Goal: Book appointment/travel/reservation

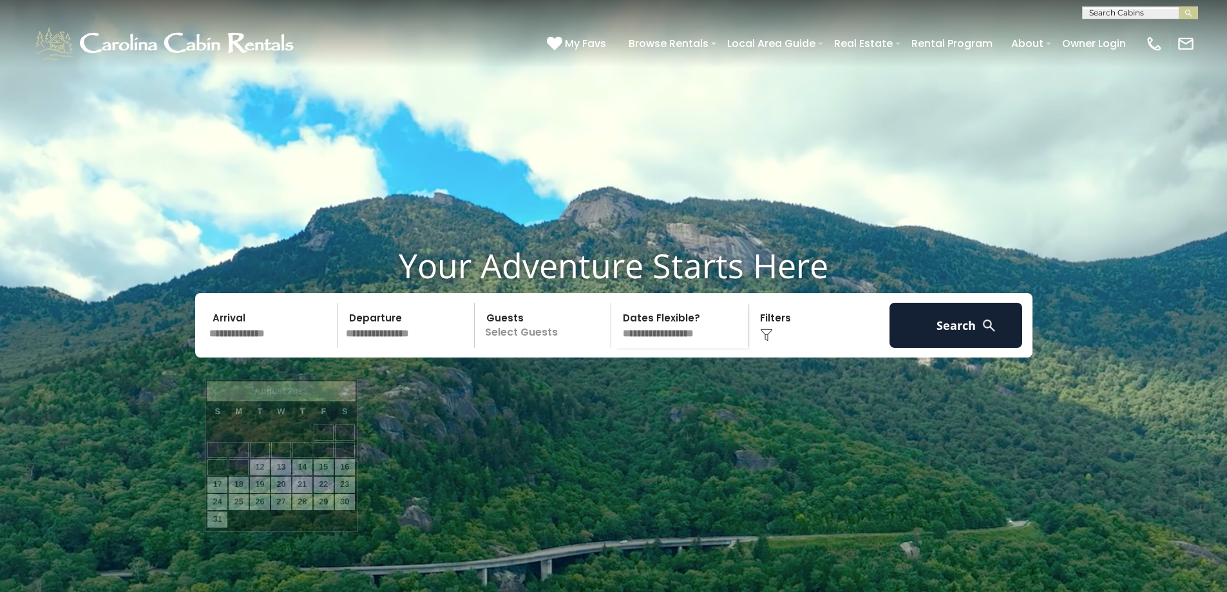
click at [278, 348] on input "text" at bounding box center [271, 325] width 133 height 45
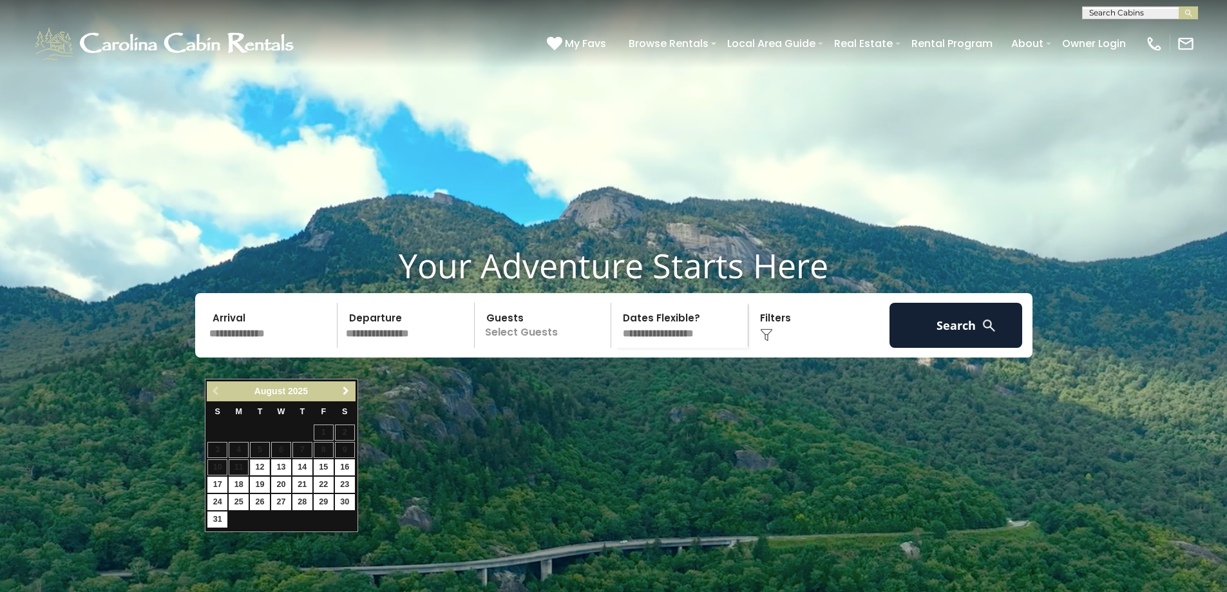
click at [339, 391] on link "Next" at bounding box center [346, 391] width 16 height 16
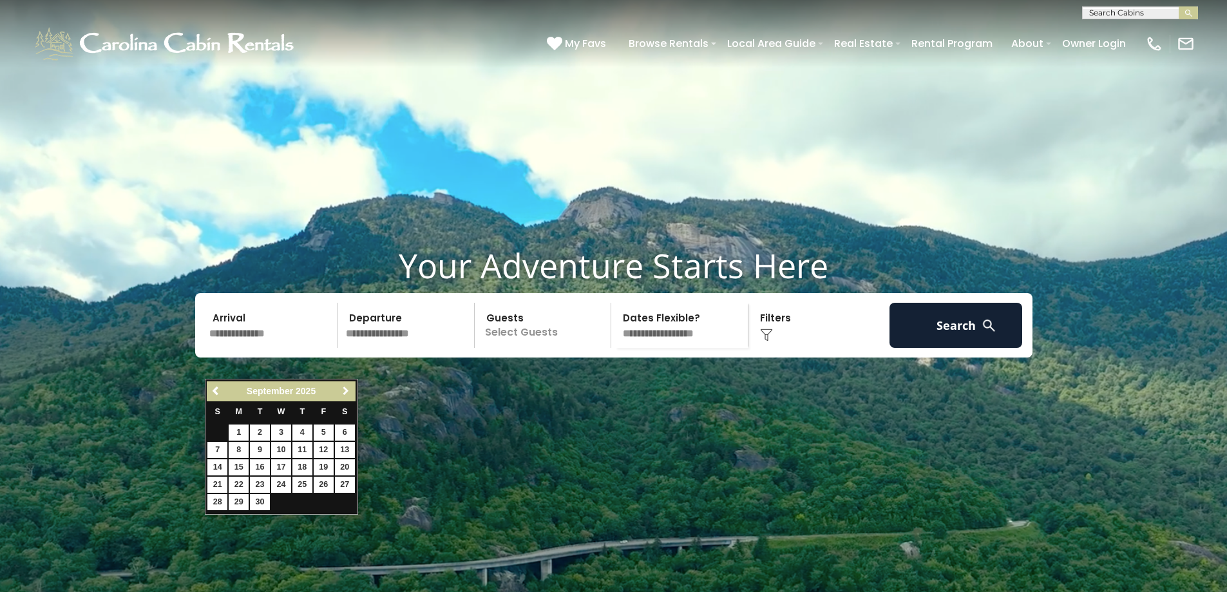
click at [345, 391] on span "Next" at bounding box center [346, 391] width 10 height 10
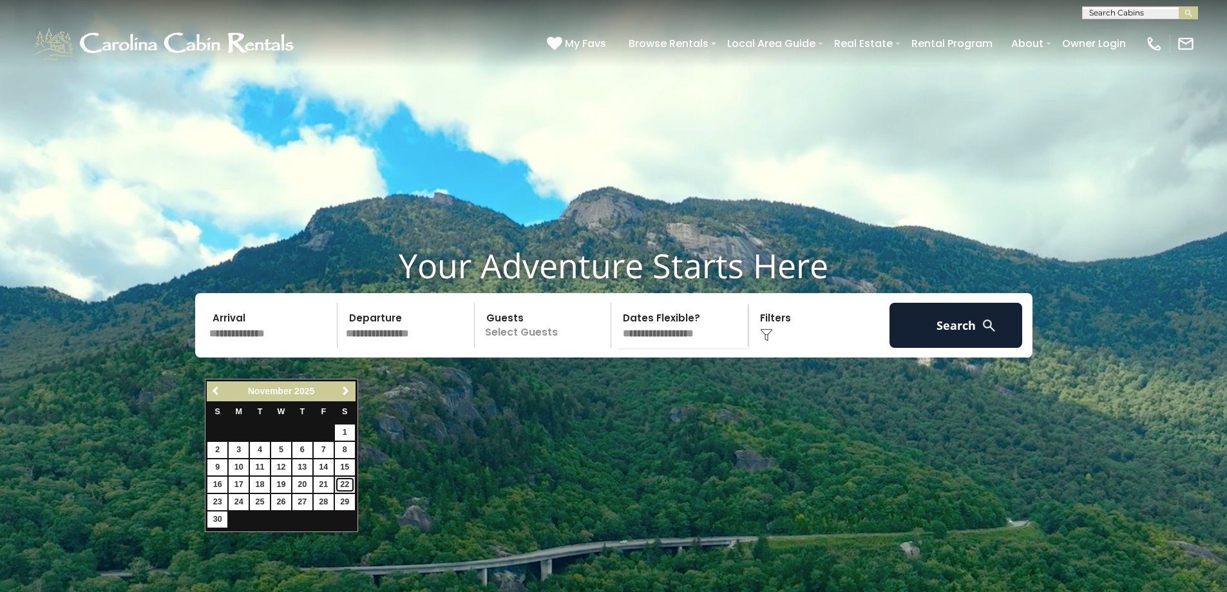
click at [341, 482] on link "22" at bounding box center [345, 485] width 20 height 16
type input "********"
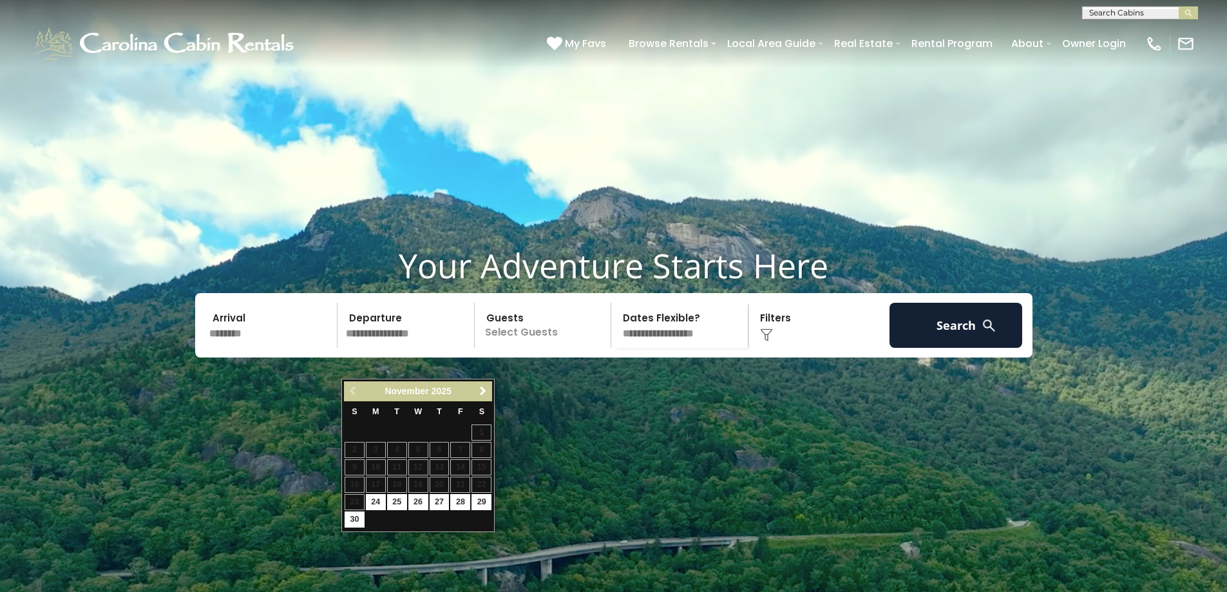
click at [264, 348] on input "********" at bounding box center [271, 325] width 133 height 45
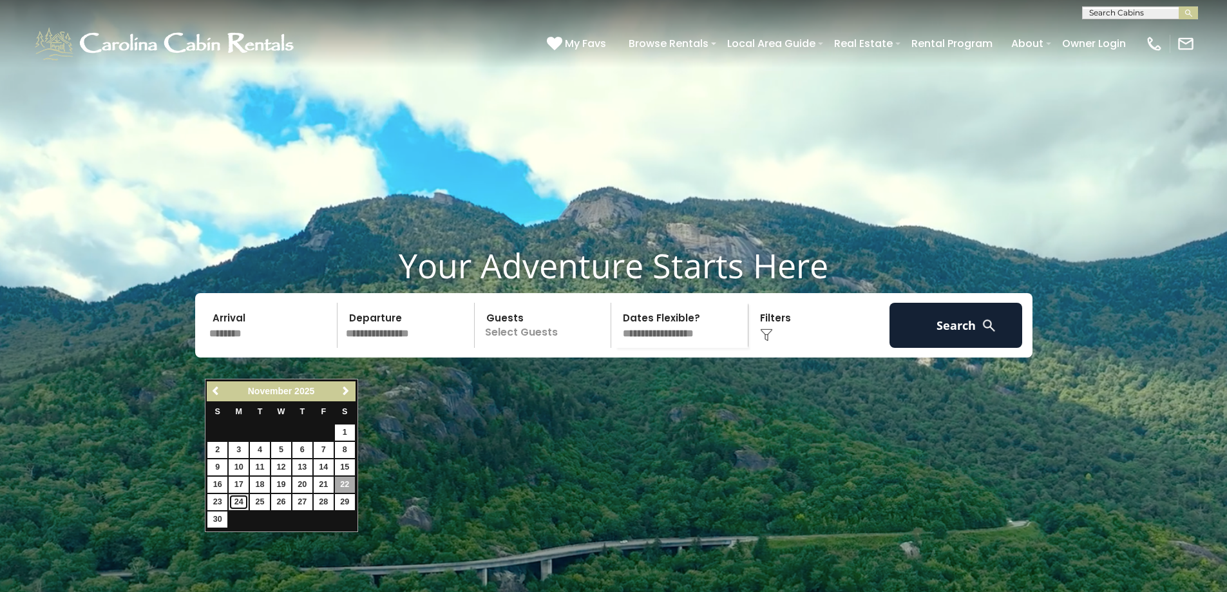
click at [238, 498] on link "24" at bounding box center [239, 502] width 20 height 16
type input "********"
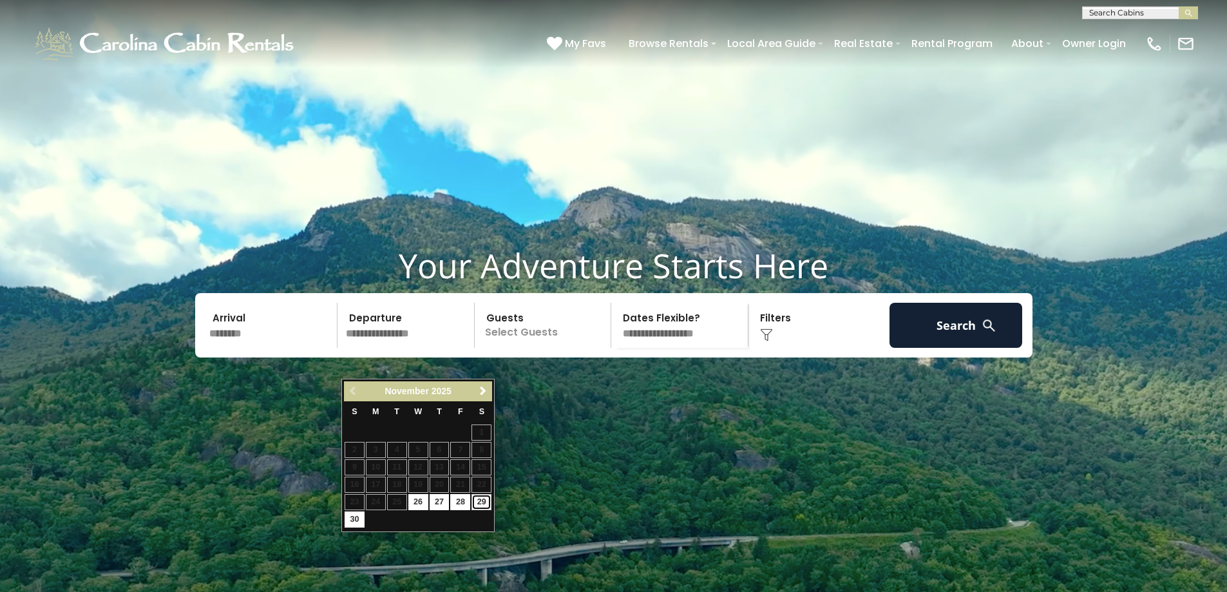
click at [479, 504] on link "29" at bounding box center [481, 502] width 20 height 16
type input "********"
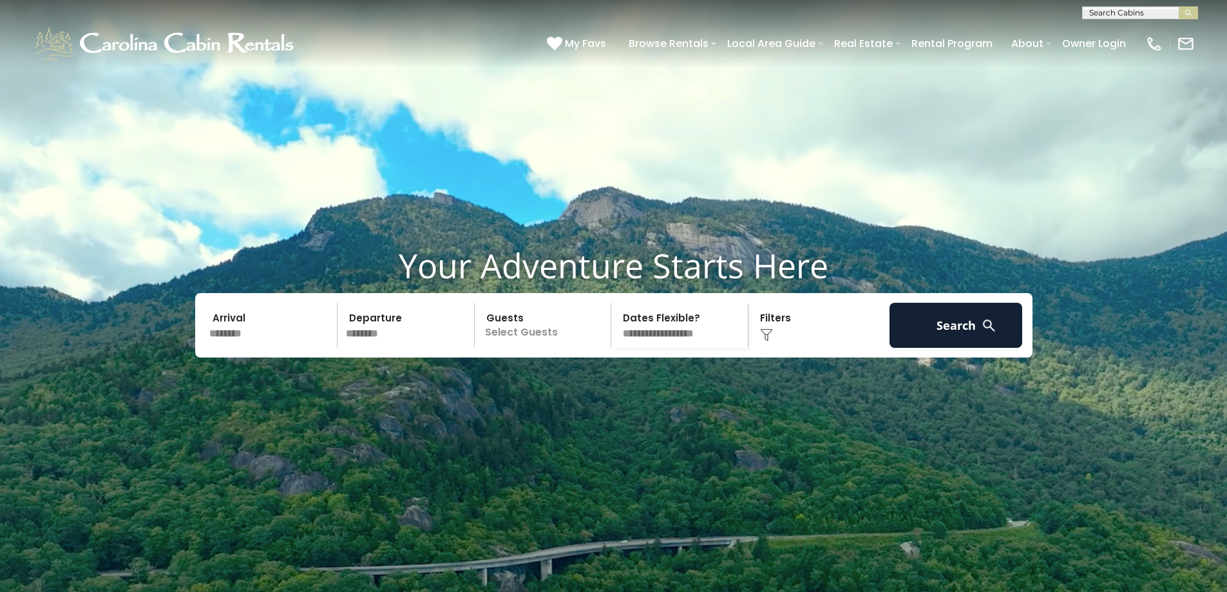
click at [549, 348] on p "Select Guests" at bounding box center [545, 325] width 133 height 45
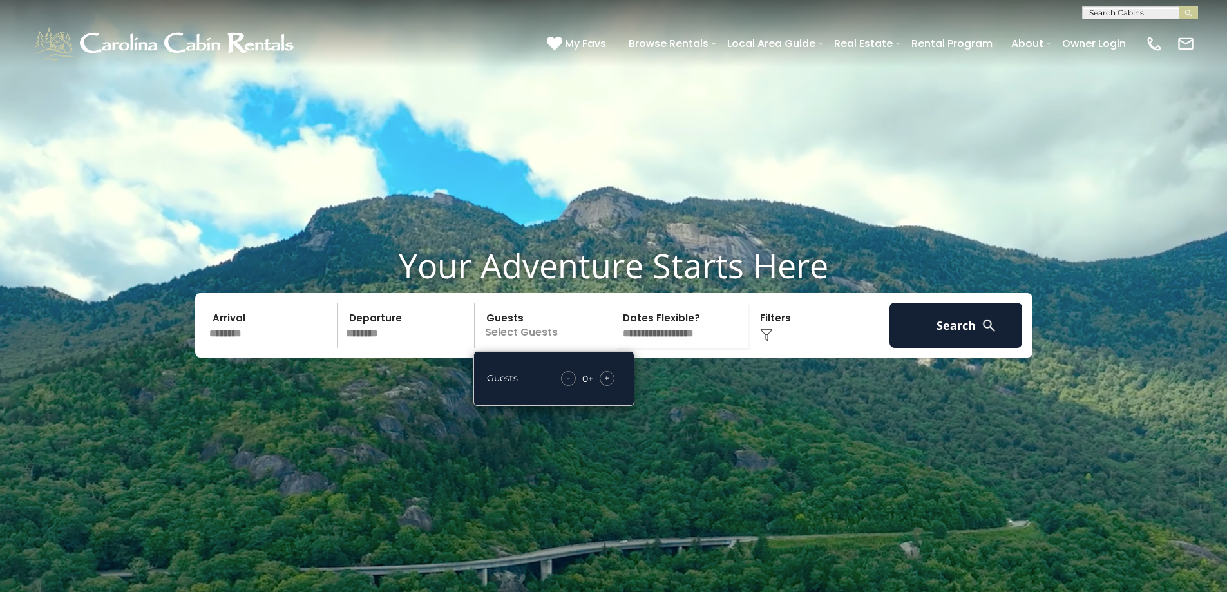
click at [603, 386] on div "+" at bounding box center [607, 378] width 15 height 15
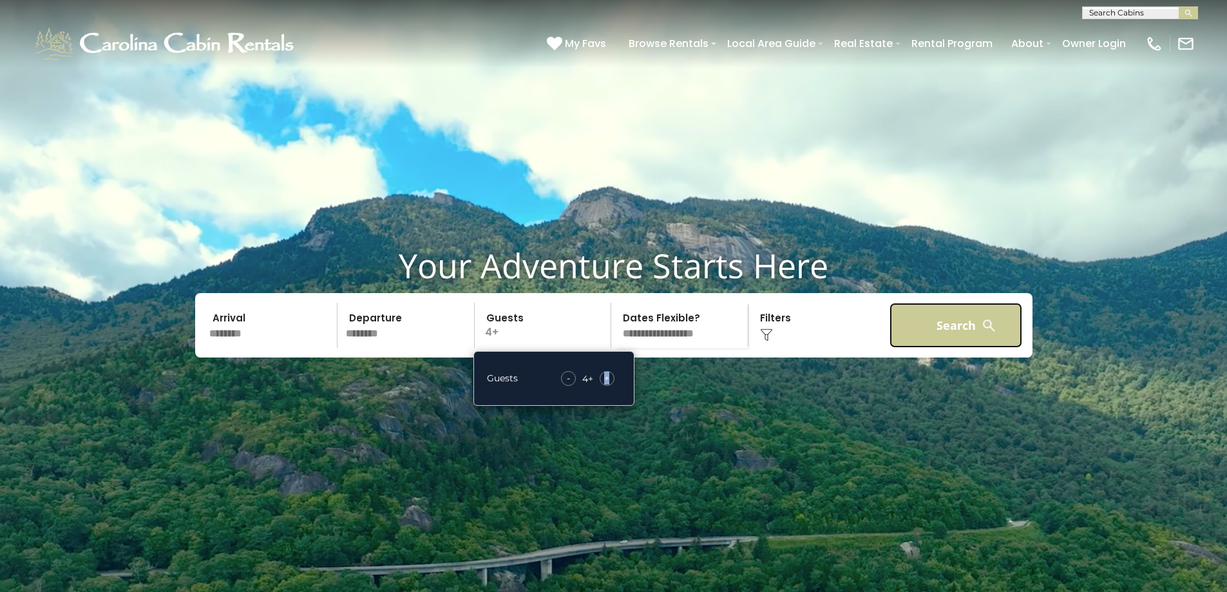
click at [958, 348] on button "Search" at bounding box center [956, 325] width 133 height 45
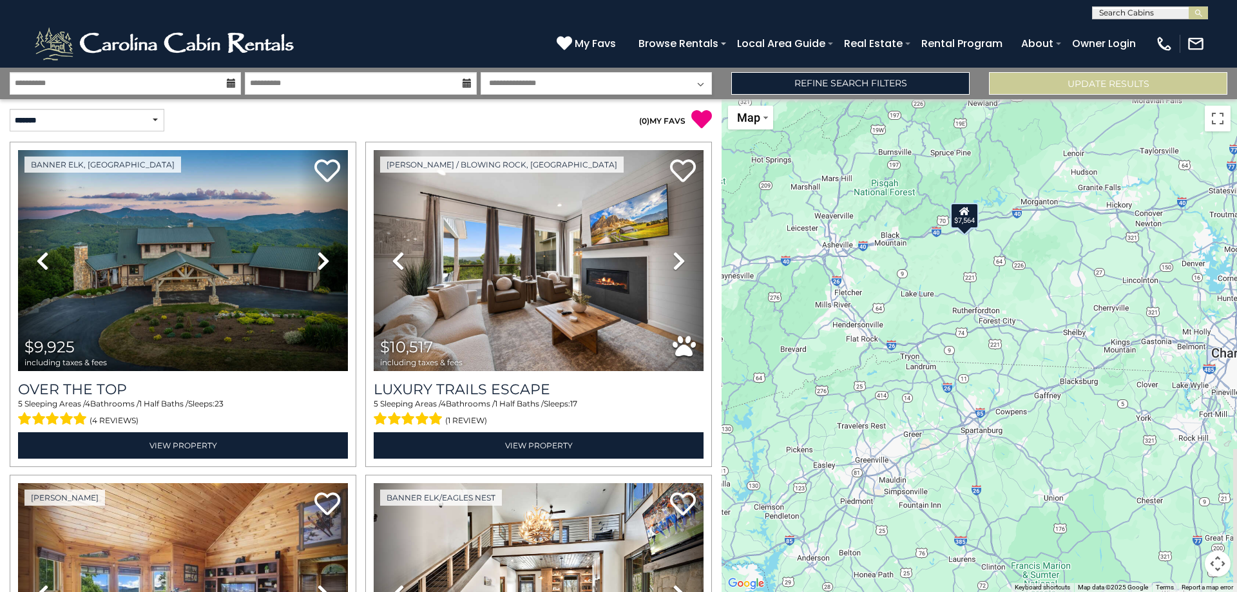
drag, startPoint x: 855, startPoint y: 401, endPoint x: 844, endPoint y: 131, distance: 270.1
click at [845, 131] on div "$9,925 $10,517 $7,564 $4,904 $6,189 $5,400 $4,396 $4,002 $4,571 $11,129 $2,671 …" at bounding box center [978, 345] width 515 height 493
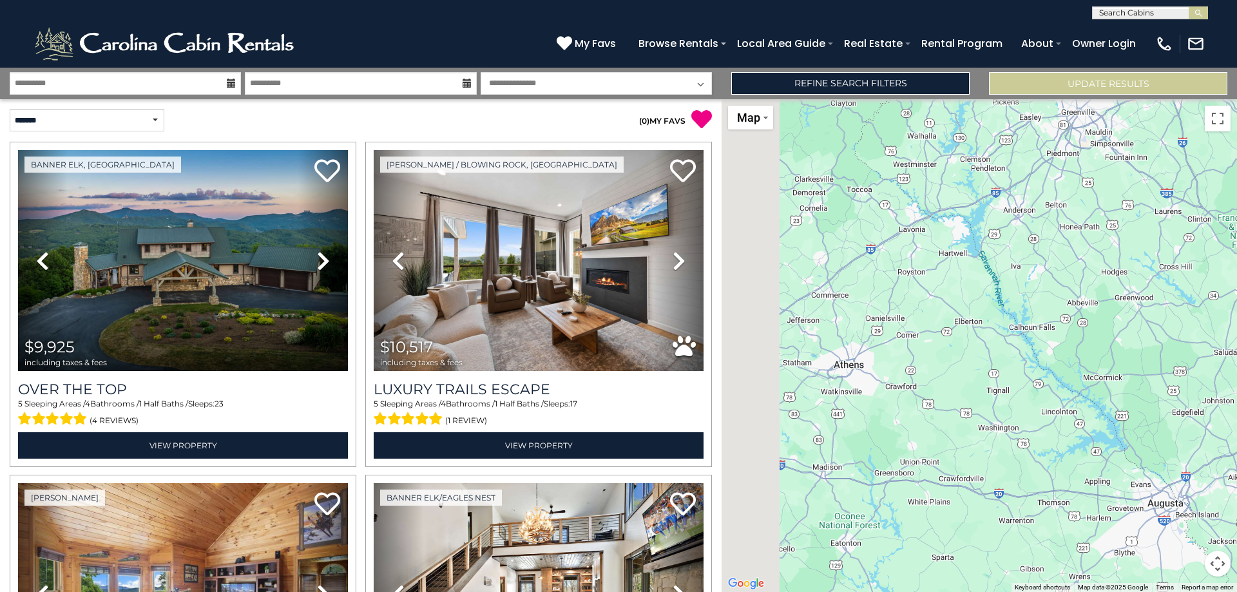
drag, startPoint x: 896, startPoint y: 493, endPoint x: 1128, endPoint y: 124, distance: 435.3
click at [1128, 124] on div "$9,925 $10,517 $7,564 $4,904 $6,189 $5,400 $4,396 $4,002 $4,571 $11,129 $2,671 …" at bounding box center [978, 345] width 515 height 493
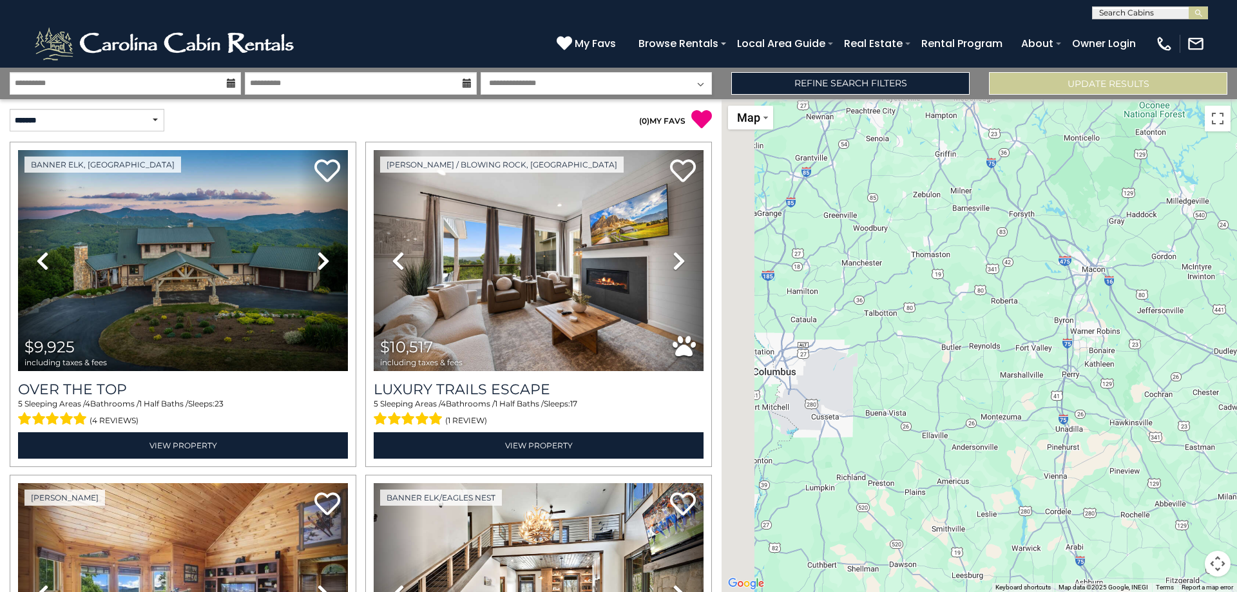
drag, startPoint x: 835, startPoint y: 501, endPoint x: 1090, endPoint y: 207, distance: 389.4
click at [1090, 209] on div "$9,925 $10,517 $7,564 $4,904 $6,189 $5,400 $4,396 $4,002 $4,571 $11,129 $2,671 …" at bounding box center [978, 345] width 515 height 493
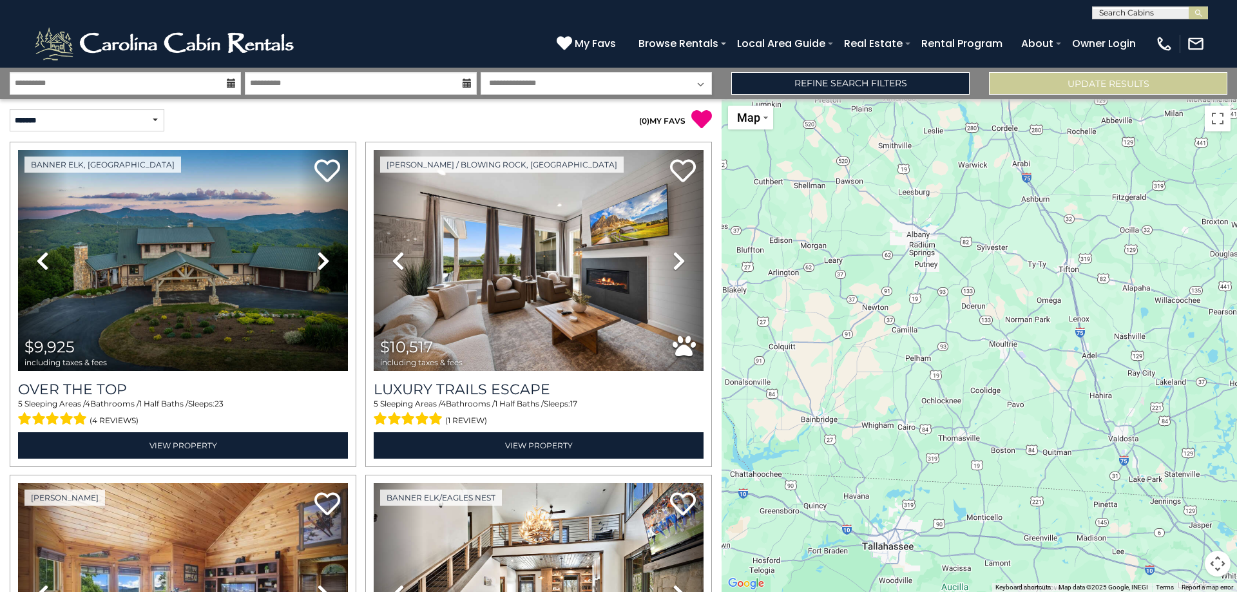
drag, startPoint x: 945, startPoint y: 462, endPoint x: 884, endPoint y: 126, distance: 341.6
click at [884, 126] on div "$9,925 $10,517 $7,564 $4,904 $6,189 $5,400 $4,396 $4,002 $4,571 $11,129 $2,671 …" at bounding box center [978, 345] width 515 height 493
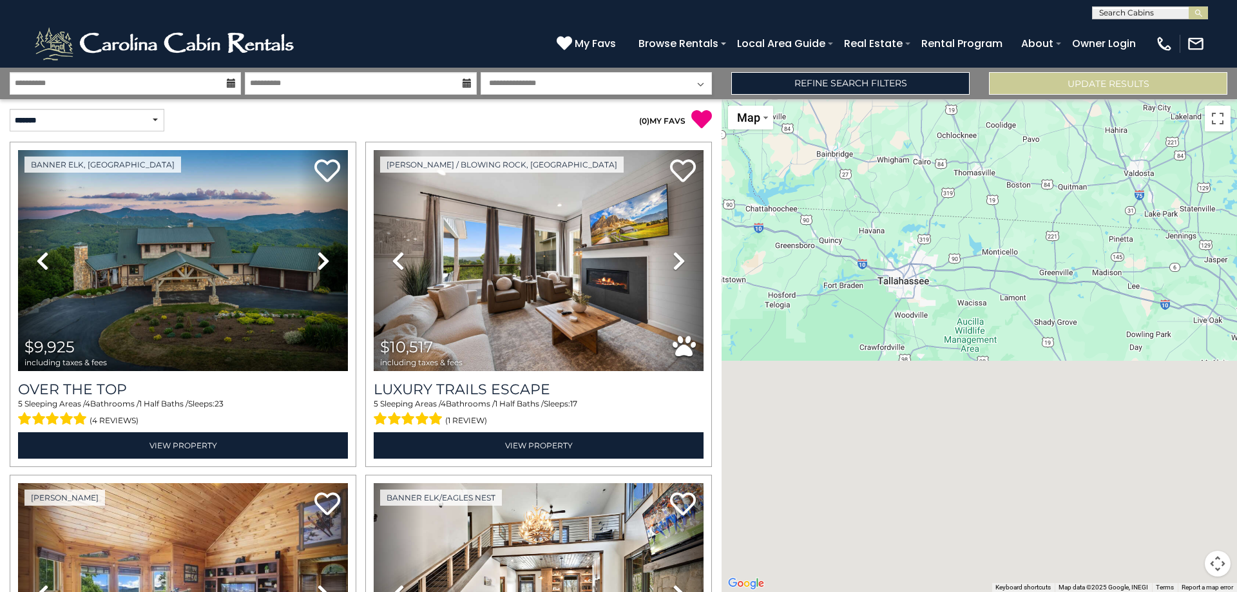
drag, startPoint x: 840, startPoint y: 240, endPoint x: 830, endPoint y: 148, distance: 92.7
click at [830, 150] on div "$9,925 $10,517 $7,564 $4,904 $6,189 $5,400 $4,396 $4,002 $4,571 $11,129 $2,671 …" at bounding box center [978, 345] width 515 height 493
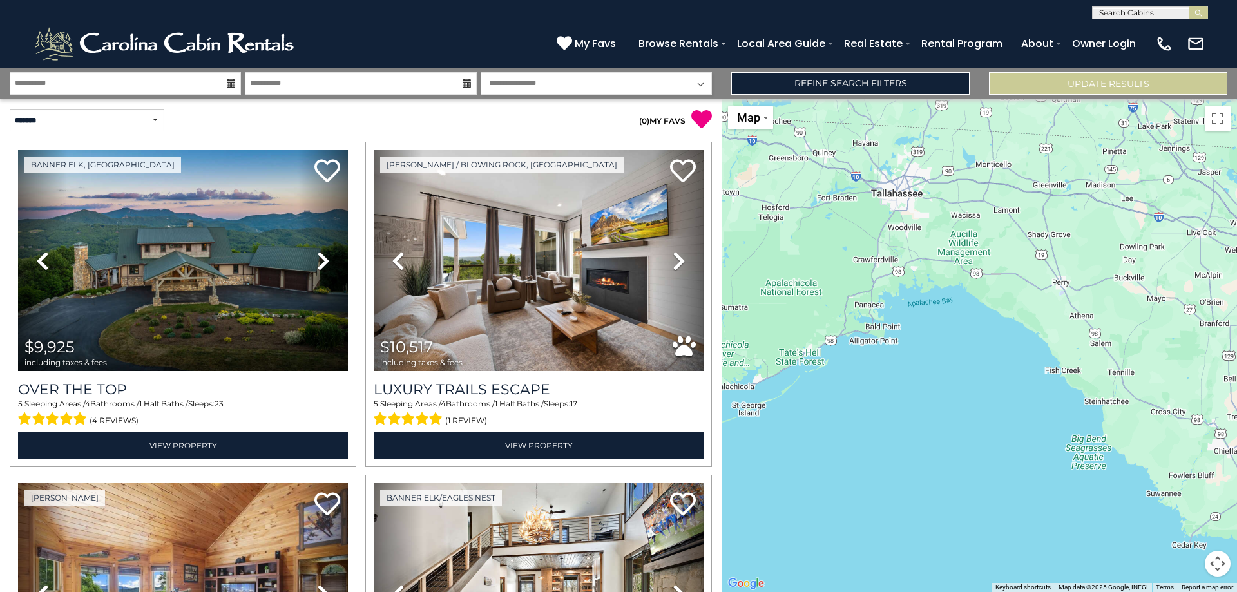
drag, startPoint x: 824, startPoint y: 297, endPoint x: 864, endPoint y: 325, distance: 48.4
click at [864, 325] on div "$9,925 $10,517 $7,564 $4,904 $6,189 $5,400 $4,396 $4,002 $4,571 $11,129 $2,671 …" at bounding box center [978, 345] width 515 height 493
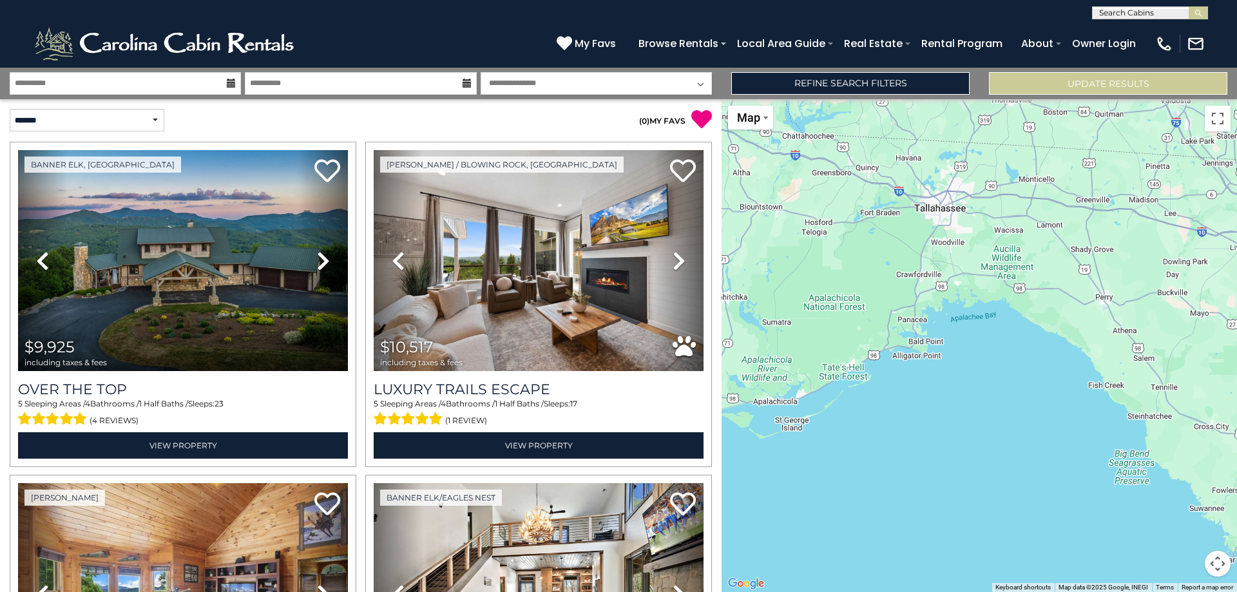
click at [1215, 566] on button "Map camera controls" at bounding box center [1217, 564] width 26 height 26
click at [1181, 563] on button "Zoom out" at bounding box center [1185, 564] width 26 height 26
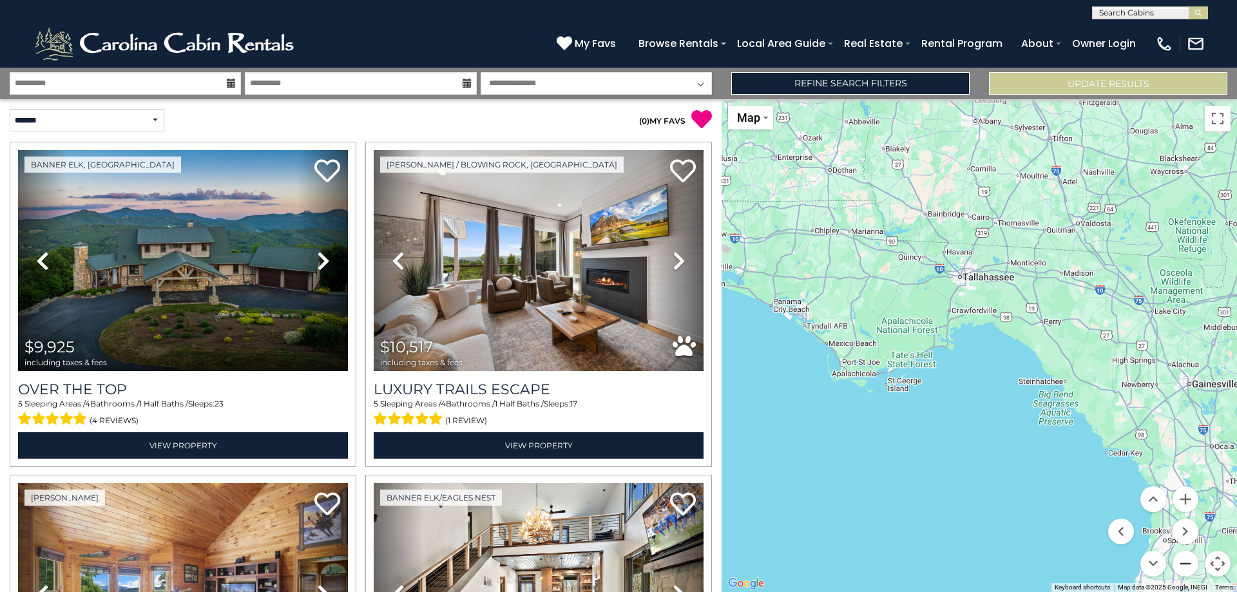
click at [1181, 563] on button "Zoom out" at bounding box center [1185, 564] width 26 height 26
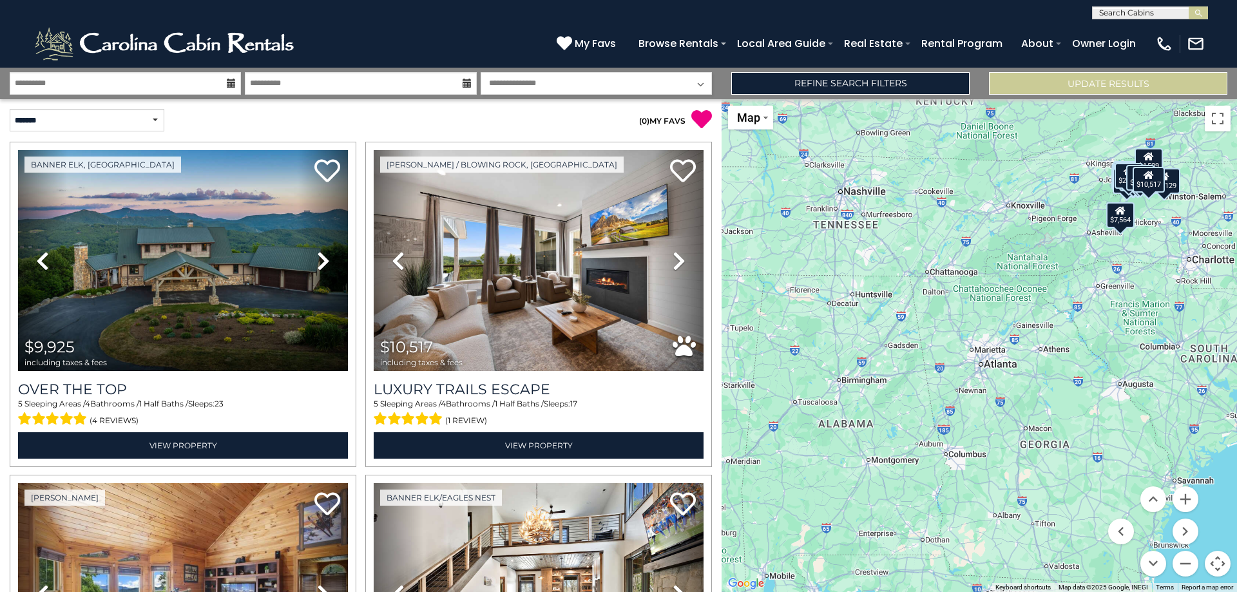
drag, startPoint x: 962, startPoint y: 207, endPoint x: 978, endPoint y: 504, distance: 297.4
click at [978, 504] on div "$9,925 $10,517 $7,564 $4,904 $6,189 $5,400 $4,396 $4,002 $4,571 $11,129 $2,671 …" at bounding box center [978, 345] width 515 height 493
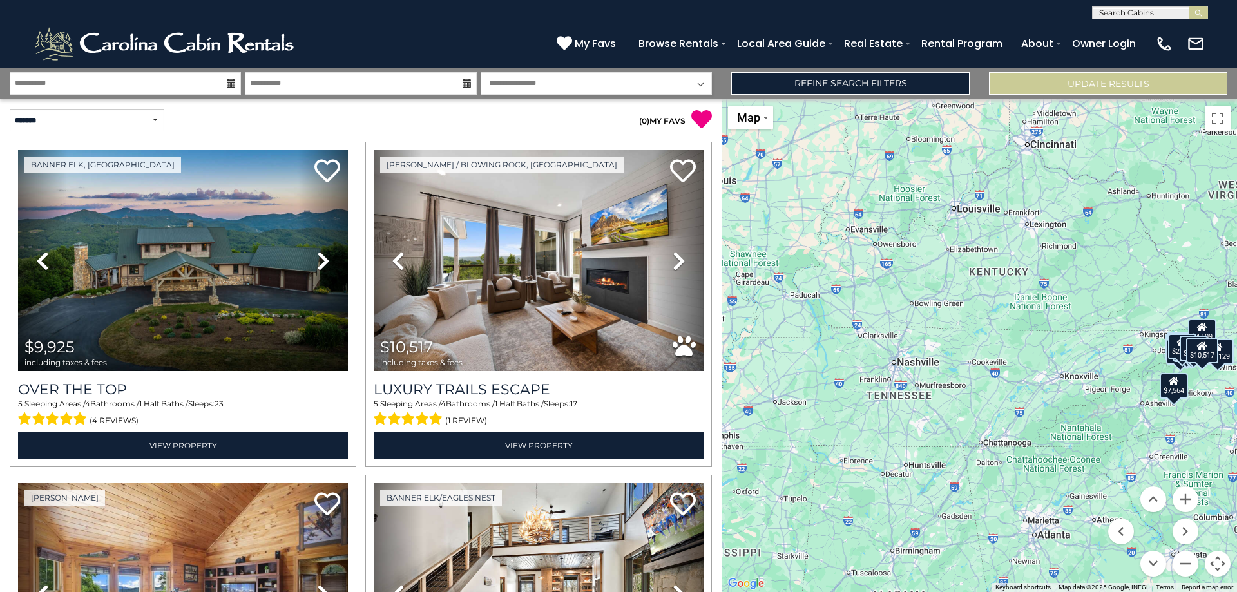
drag, startPoint x: 983, startPoint y: 390, endPoint x: 1014, endPoint y: 498, distance: 112.1
click at [1014, 498] on div "$9,925 $10,517 $7,564 $4,904 $6,189 $5,400 $4,396 $4,002 $4,571 $11,129 $2,671 …" at bounding box center [978, 345] width 515 height 493
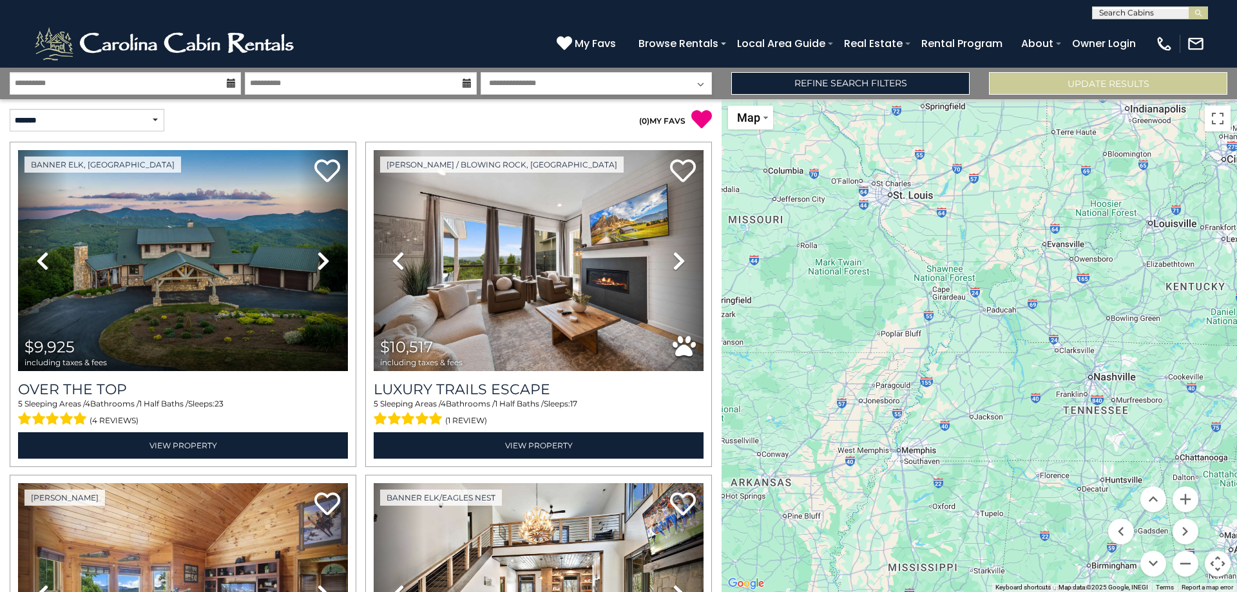
drag, startPoint x: 883, startPoint y: 416, endPoint x: 1081, endPoint y: 434, distance: 199.2
click at [1081, 434] on div "$9,925 $10,517 $7,564 $4,904 $6,189 $5,400 $4,396 $4,002 $4,571 $11,129 $2,671 …" at bounding box center [978, 345] width 515 height 493
click at [1193, 564] on button "Zoom out" at bounding box center [1185, 564] width 26 height 26
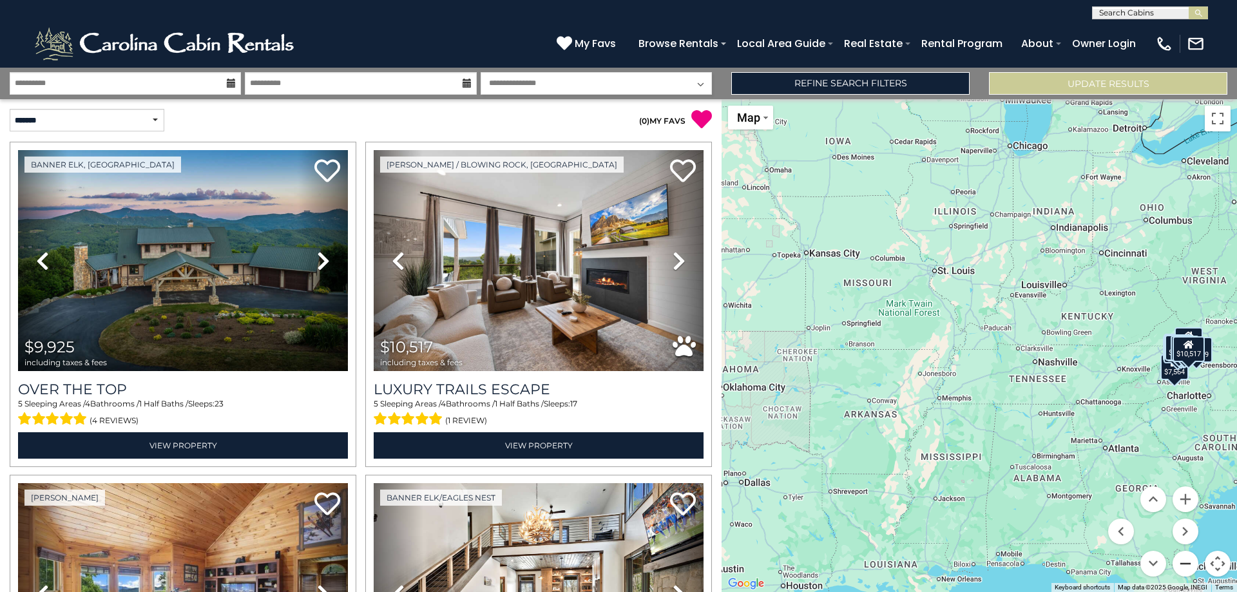
click at [1193, 564] on button "Zoom out" at bounding box center [1185, 564] width 26 height 26
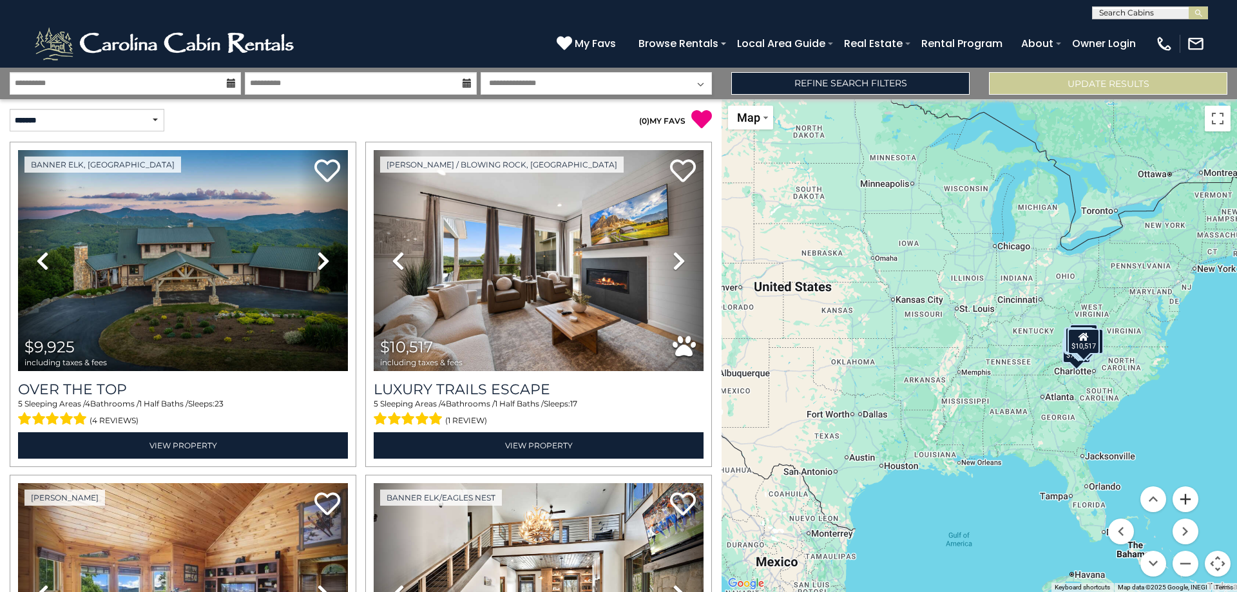
click at [1183, 504] on button "Zoom in" at bounding box center [1185, 499] width 26 height 26
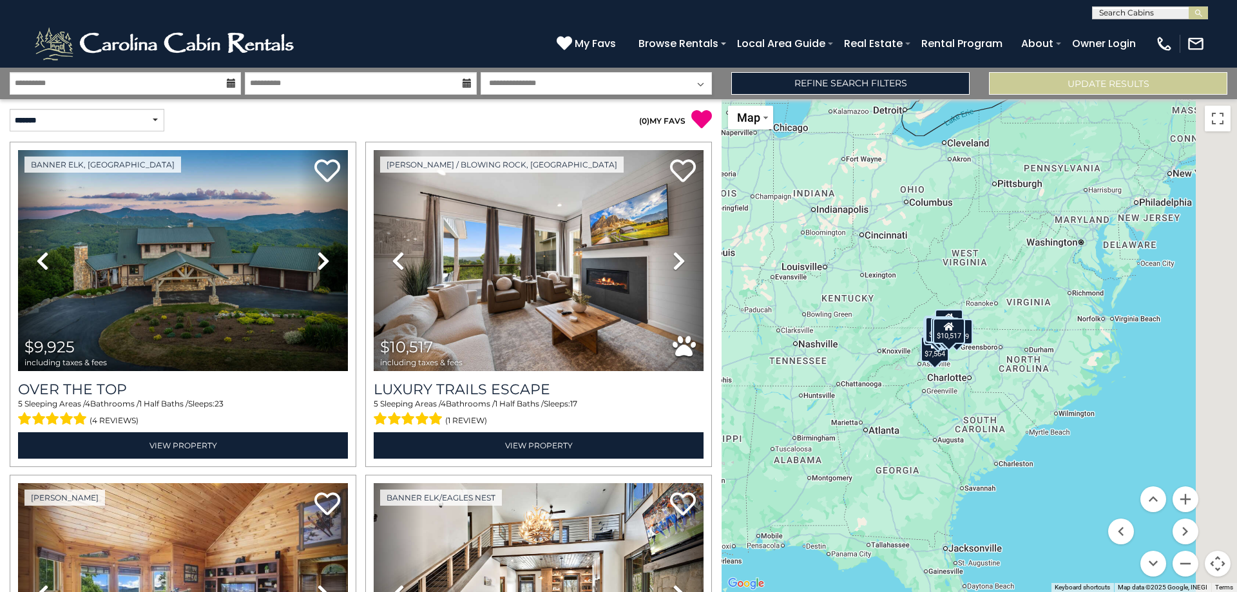
drag, startPoint x: 1175, startPoint y: 444, endPoint x: 920, endPoint y: 423, distance: 256.0
click at [923, 423] on div "$9,925 $10,517 $7,564 $4,904 $6,189 $5,400 $4,396 $4,002 $4,571 $11,129 $2,671 …" at bounding box center [978, 345] width 515 height 493
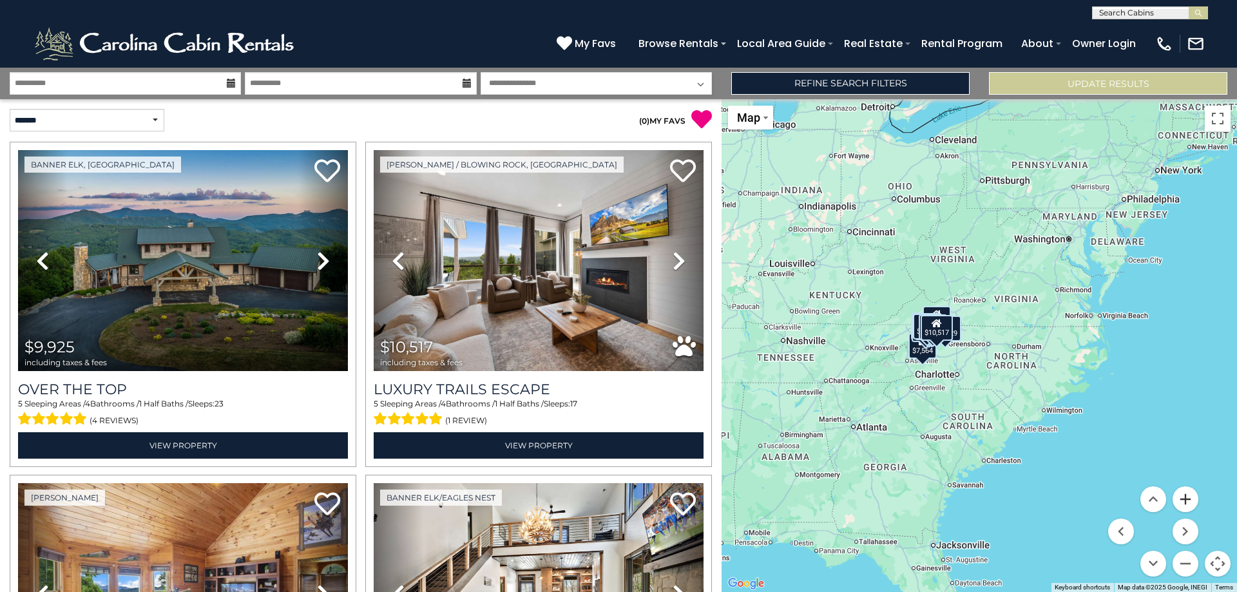
click at [1187, 497] on button "Zoom in" at bounding box center [1185, 499] width 26 height 26
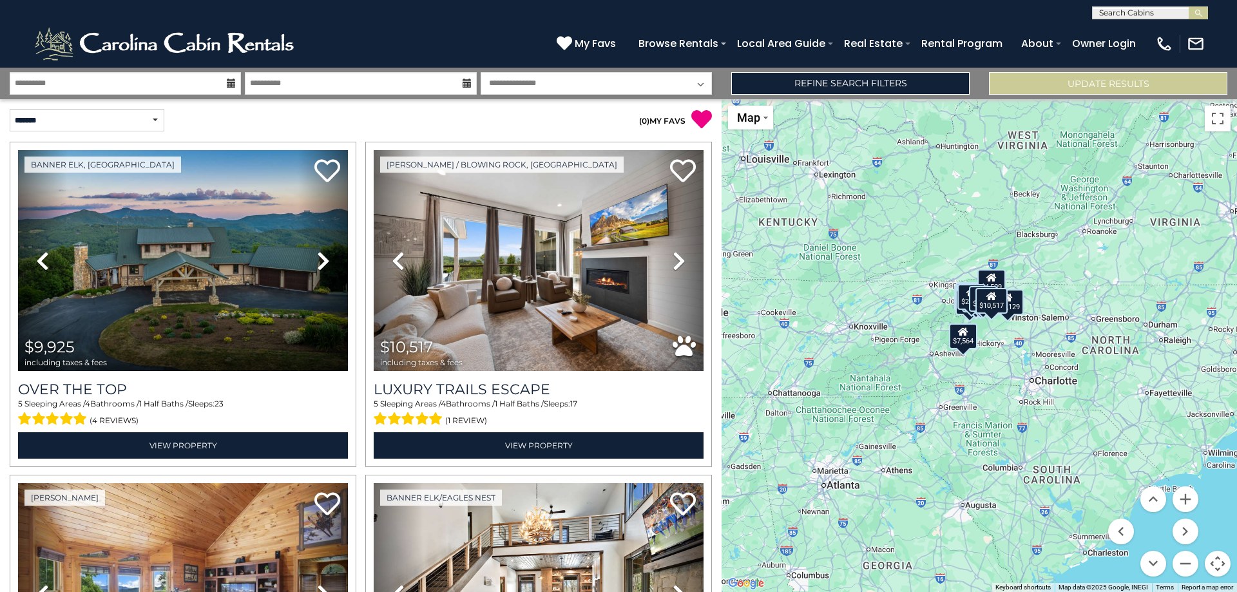
drag, startPoint x: 953, startPoint y: 470, endPoint x: 1054, endPoint y: 448, distance: 103.6
click at [1054, 448] on div "$9,925 $10,517 $7,564 $4,904 $6,189 $5,400 $4,396 $4,002 $4,571 $11,129 $2,671 …" at bounding box center [978, 345] width 515 height 493
click at [1187, 503] on button "Zoom in" at bounding box center [1185, 499] width 26 height 26
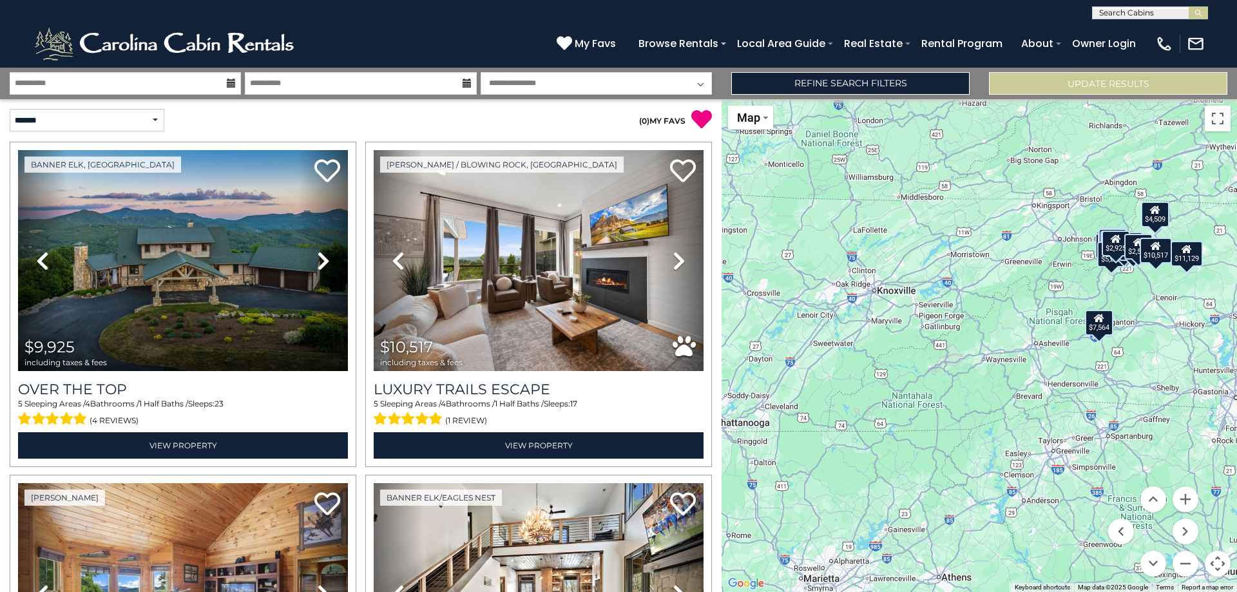
drag, startPoint x: 855, startPoint y: 451, endPoint x: 1008, endPoint y: 435, distance: 154.1
click at [1008, 435] on div "$9,925 $10,517 $7,564 $4,904 $6,189 $5,400 $4,396 $4,002 $4,571 $11,129 $2,671 …" at bounding box center [978, 345] width 515 height 493
click at [919, 366] on div "$9,925 $10,517 $7,564 $4,904 $6,189 $5,400 $4,396 $4,002 $4,571 $11,129 $2,671 …" at bounding box center [978, 345] width 515 height 493
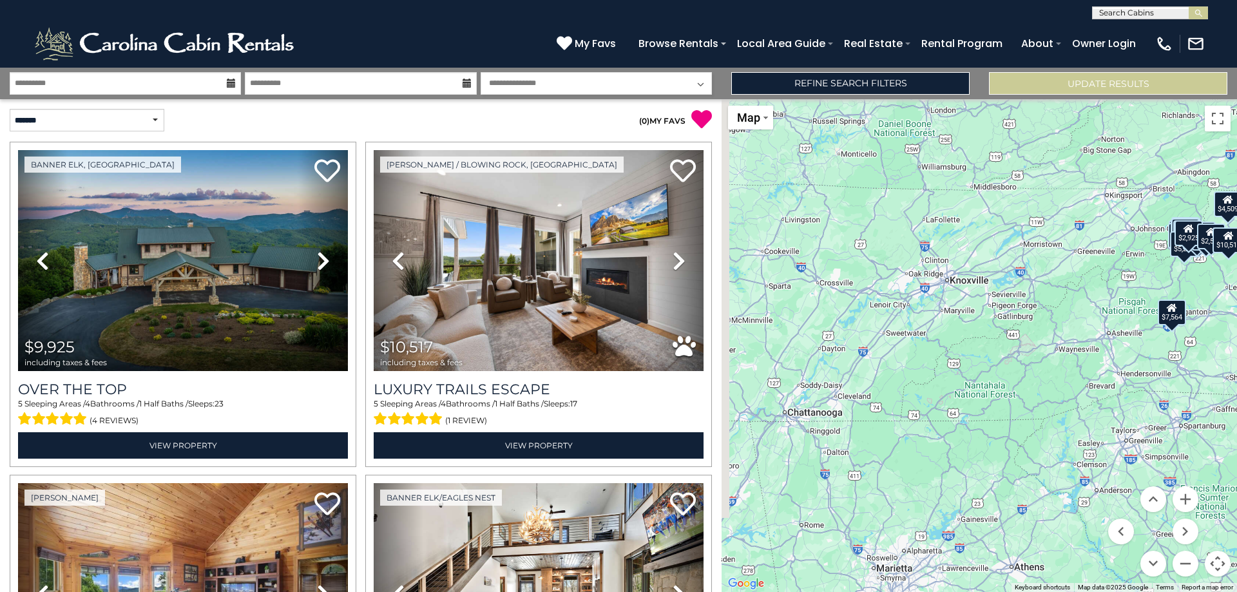
drag, startPoint x: 857, startPoint y: 408, endPoint x: 941, endPoint y: 395, distance: 84.6
click at [941, 395] on div "$9,925 $10,517 $7,564 $4,904 $6,189 $5,400 $4,396 $4,002 $4,571 $11,129 $2,671 …" at bounding box center [978, 345] width 515 height 493
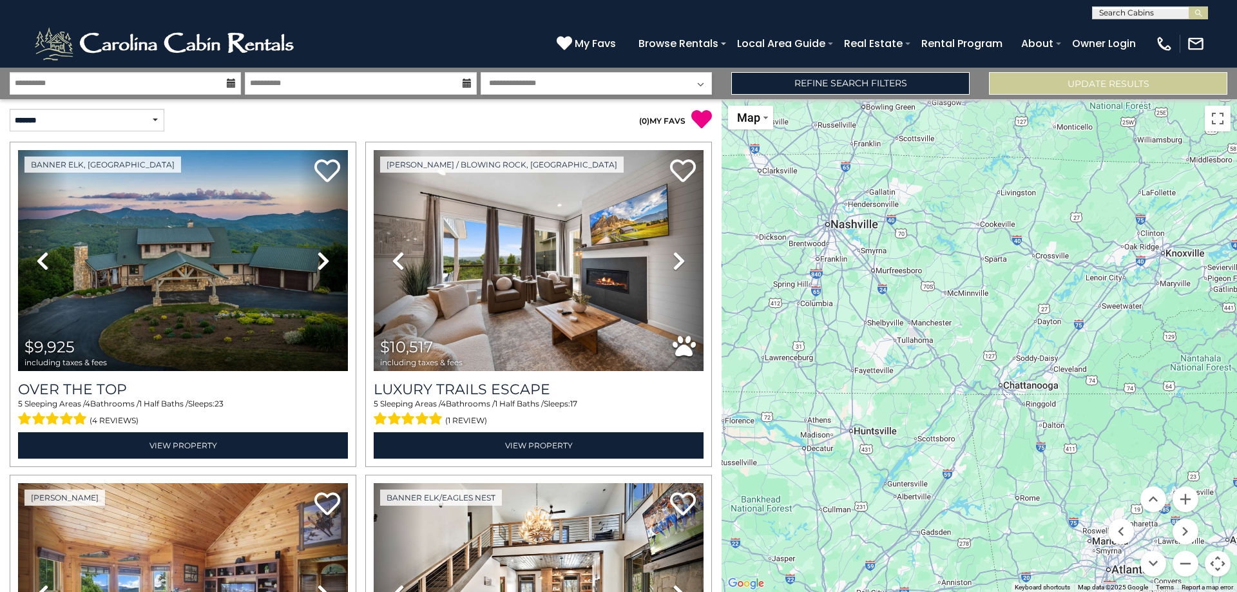
drag, startPoint x: 894, startPoint y: 377, endPoint x: 1090, endPoint y: 345, distance: 199.1
click at [1090, 345] on div "$9,925 $10,517 $7,564 $4,904 $6,189 $5,400 $4,396 $4,002 $4,571 $11,129 $2,671 …" at bounding box center [978, 345] width 515 height 493
click at [1190, 560] on button "Zoom out" at bounding box center [1185, 564] width 26 height 26
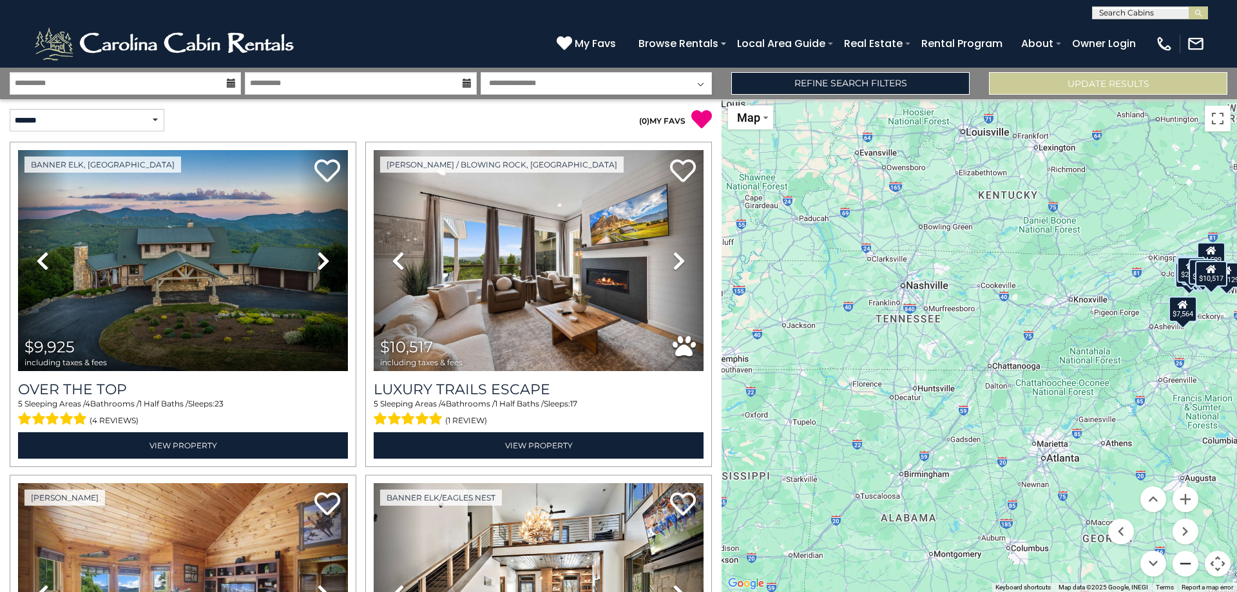
click at [1190, 560] on button "Zoom out" at bounding box center [1185, 564] width 26 height 26
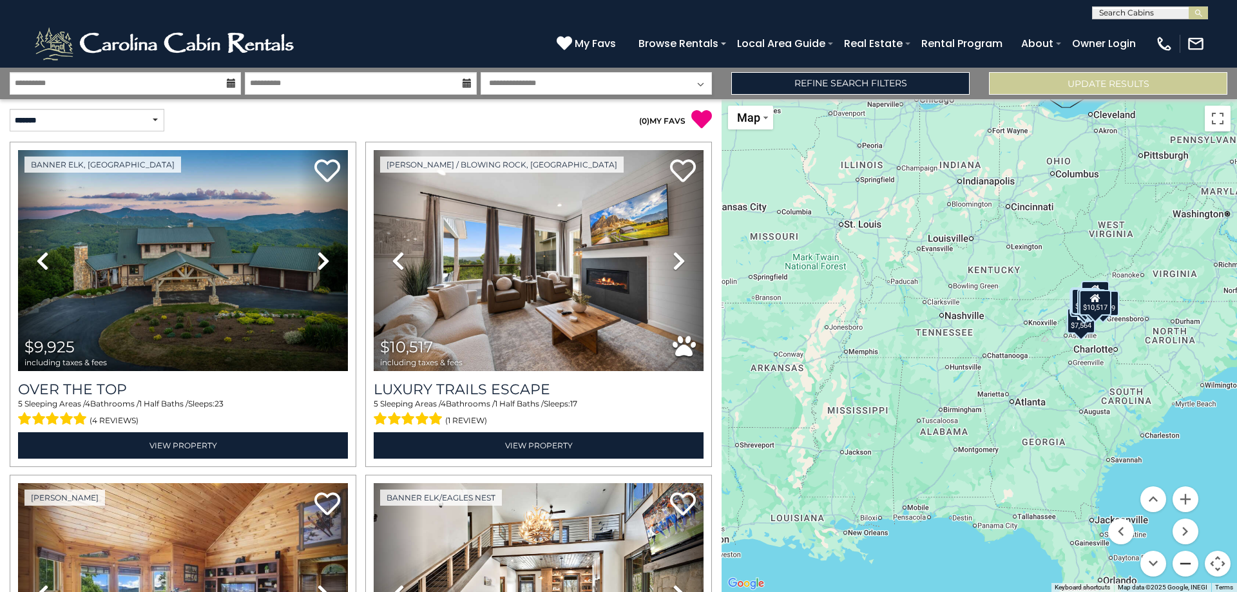
click at [1190, 560] on button "Zoom out" at bounding box center [1185, 564] width 26 height 26
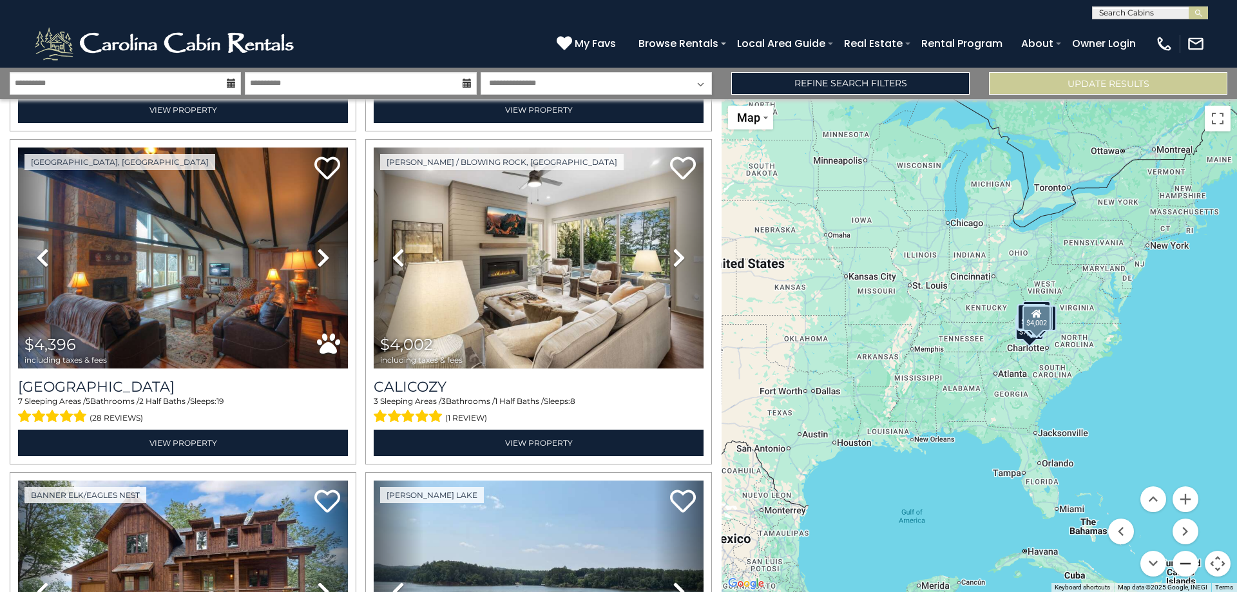
scroll to position [1031, 0]
